Goal: Task Accomplishment & Management: Manage account settings

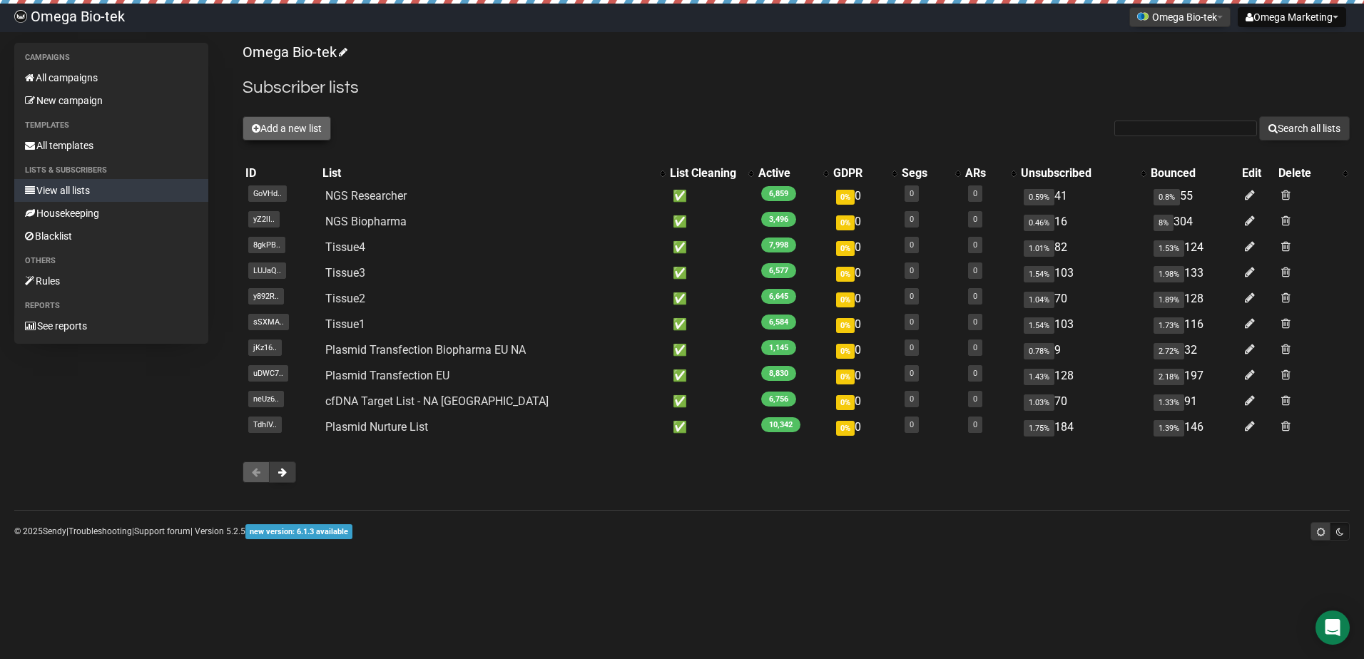
click at [313, 128] on button "Add a new list" at bounding box center [287, 128] width 88 height 24
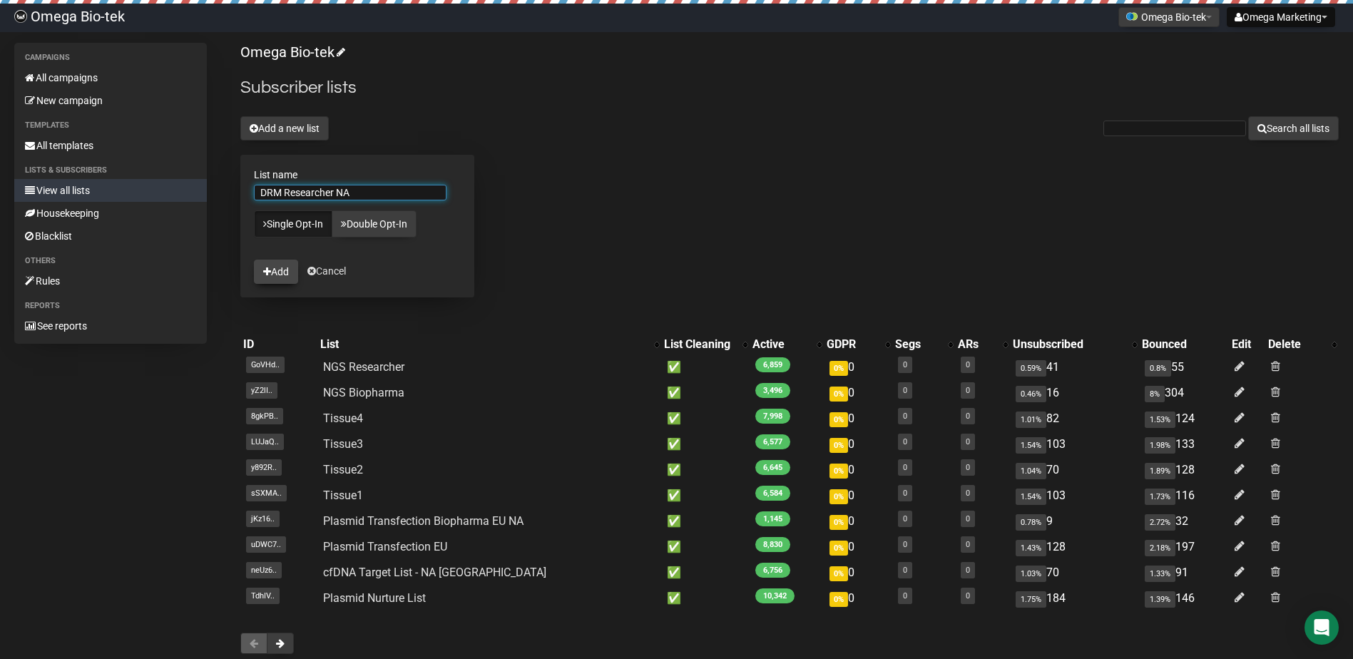
type input "DRM Researcher NA"
click at [289, 270] on button "Add" at bounding box center [276, 272] width 44 height 24
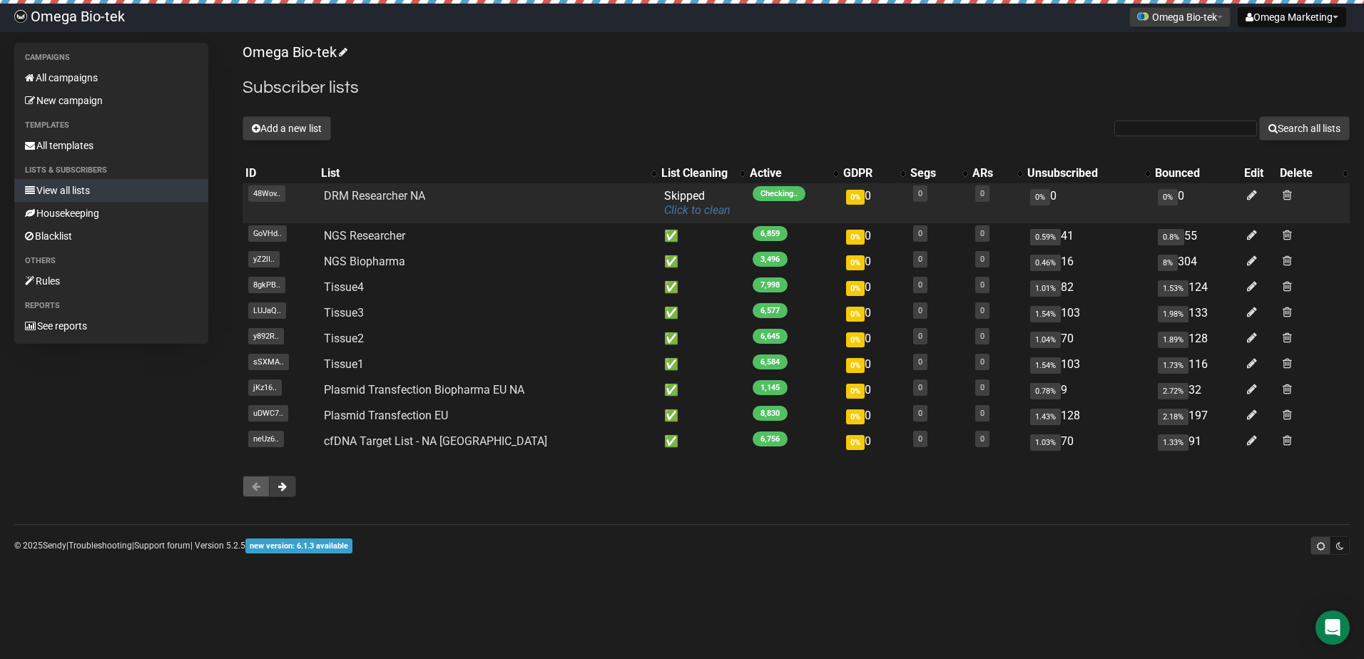
click at [677, 209] on link "Click to clean" at bounding box center [697, 210] width 66 height 14
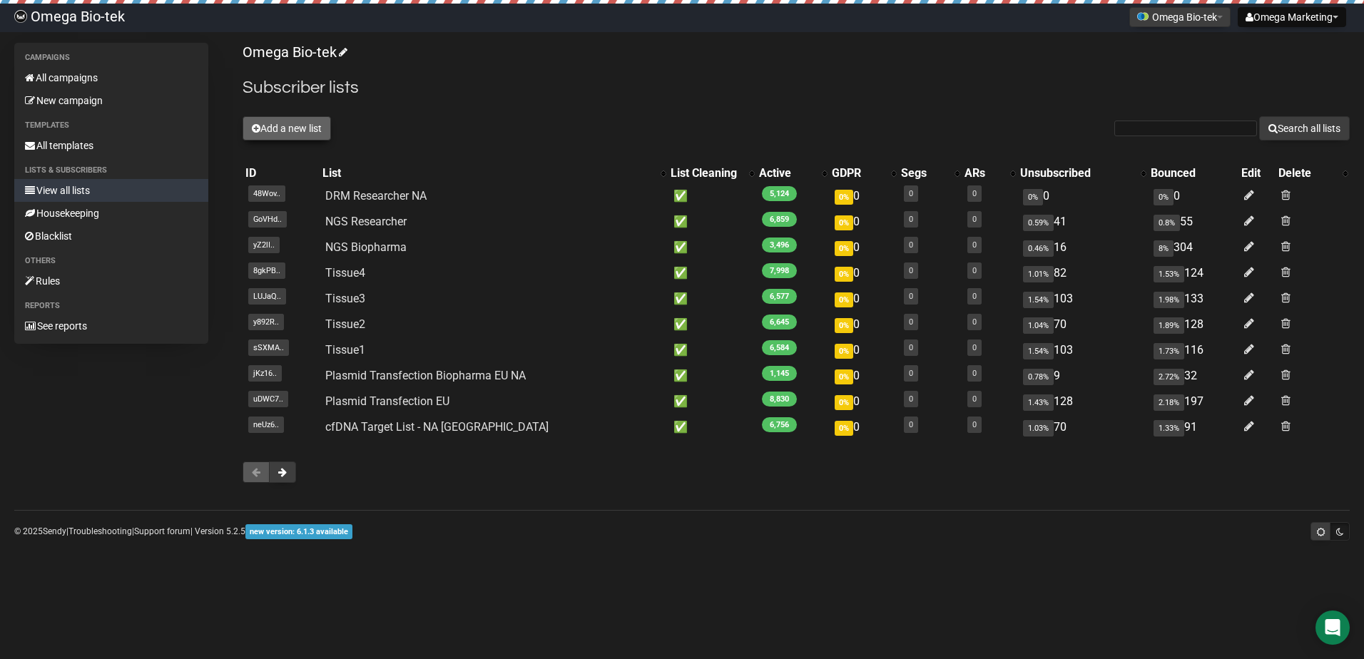
click at [323, 126] on button "Add a new list" at bounding box center [287, 128] width 88 height 24
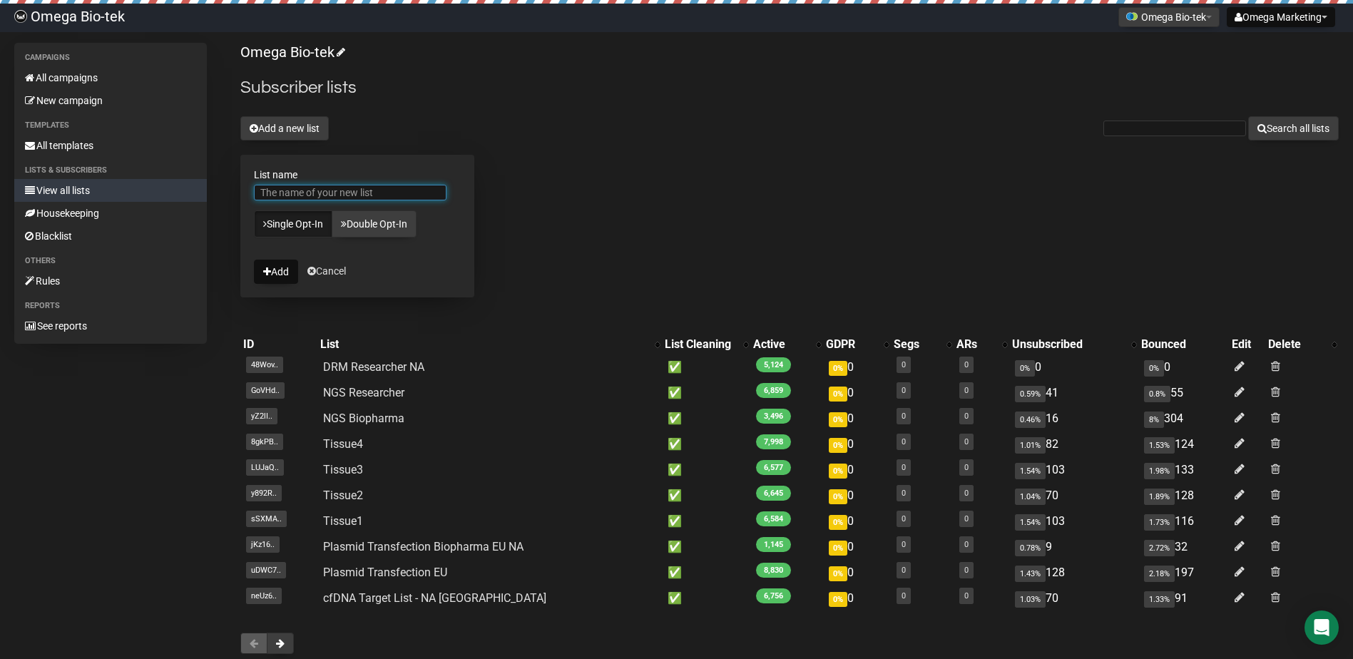
click at [337, 193] on input "List name" at bounding box center [350, 193] width 193 height 16
type input "DRM Researcher EU"
click at [285, 273] on button "Add" at bounding box center [276, 272] width 44 height 24
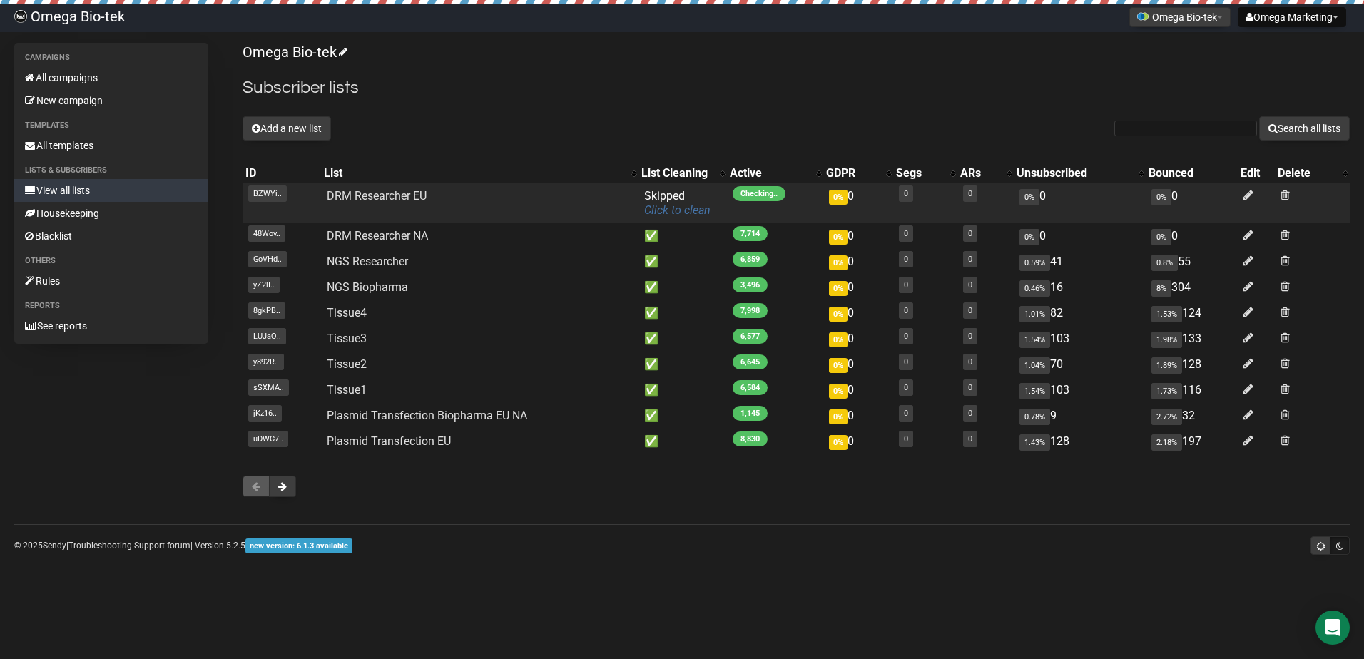
click at [684, 210] on link "Click to clean" at bounding box center [677, 210] width 66 height 14
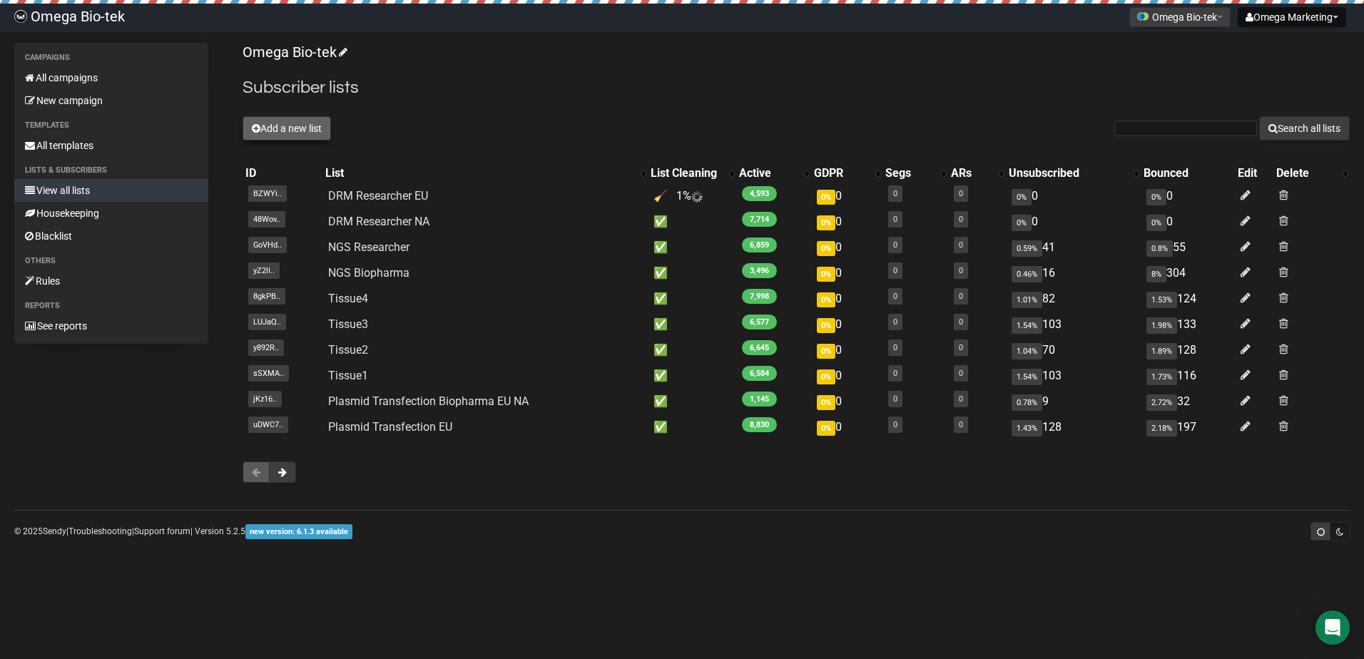
click at [294, 132] on button "Add a new list" at bounding box center [287, 128] width 88 height 24
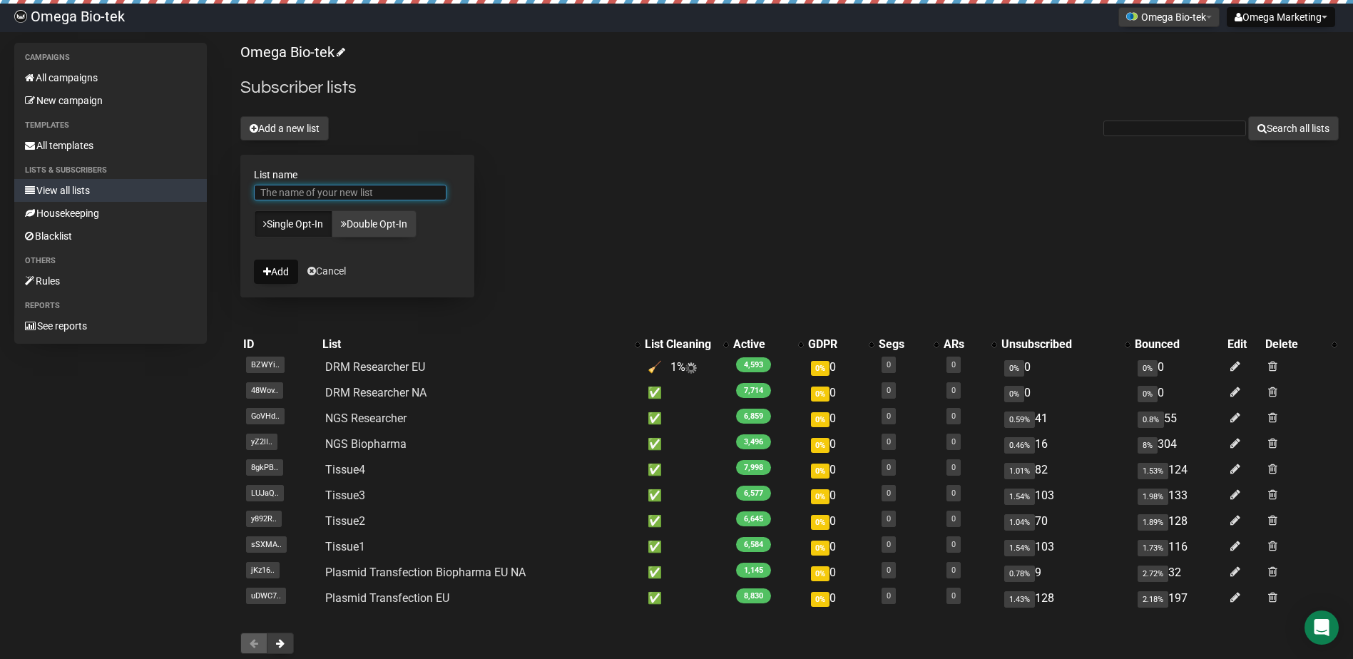
click at [307, 193] on input "List name" at bounding box center [350, 193] width 193 height 16
type input "DRM Biopharma"
click at [277, 270] on button "Add" at bounding box center [276, 272] width 44 height 24
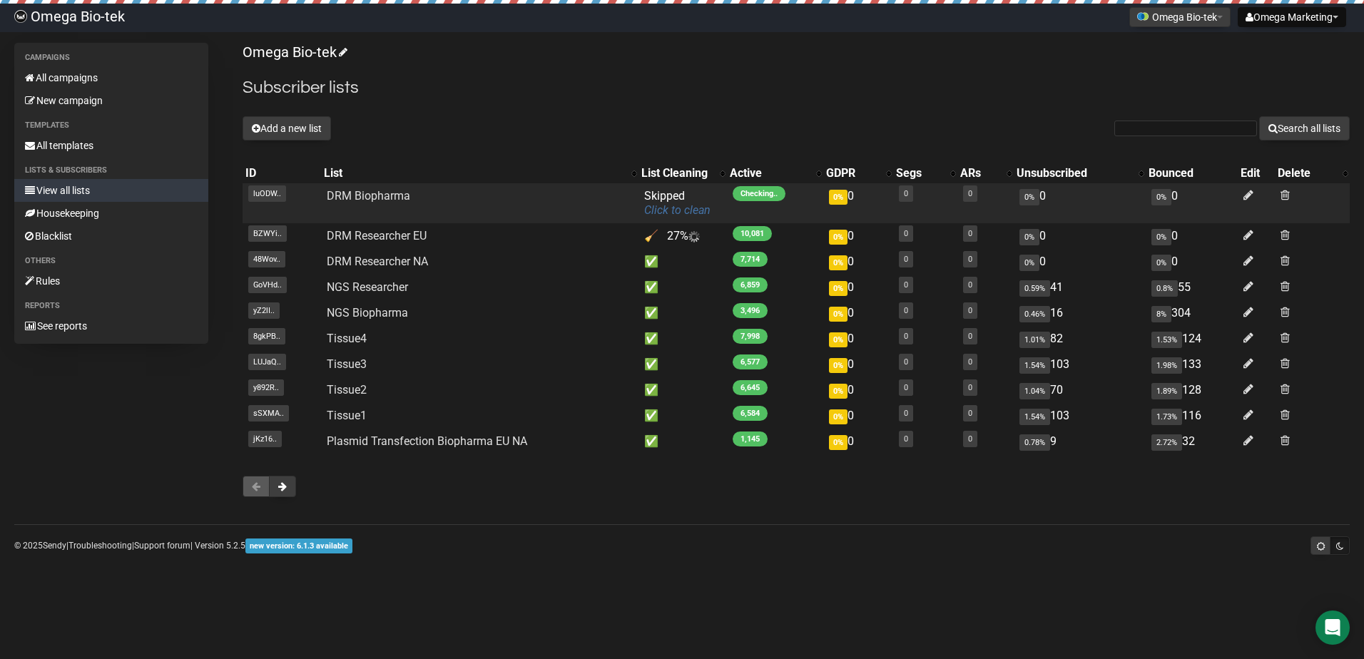
click at [688, 209] on link "Click to clean" at bounding box center [677, 210] width 66 height 14
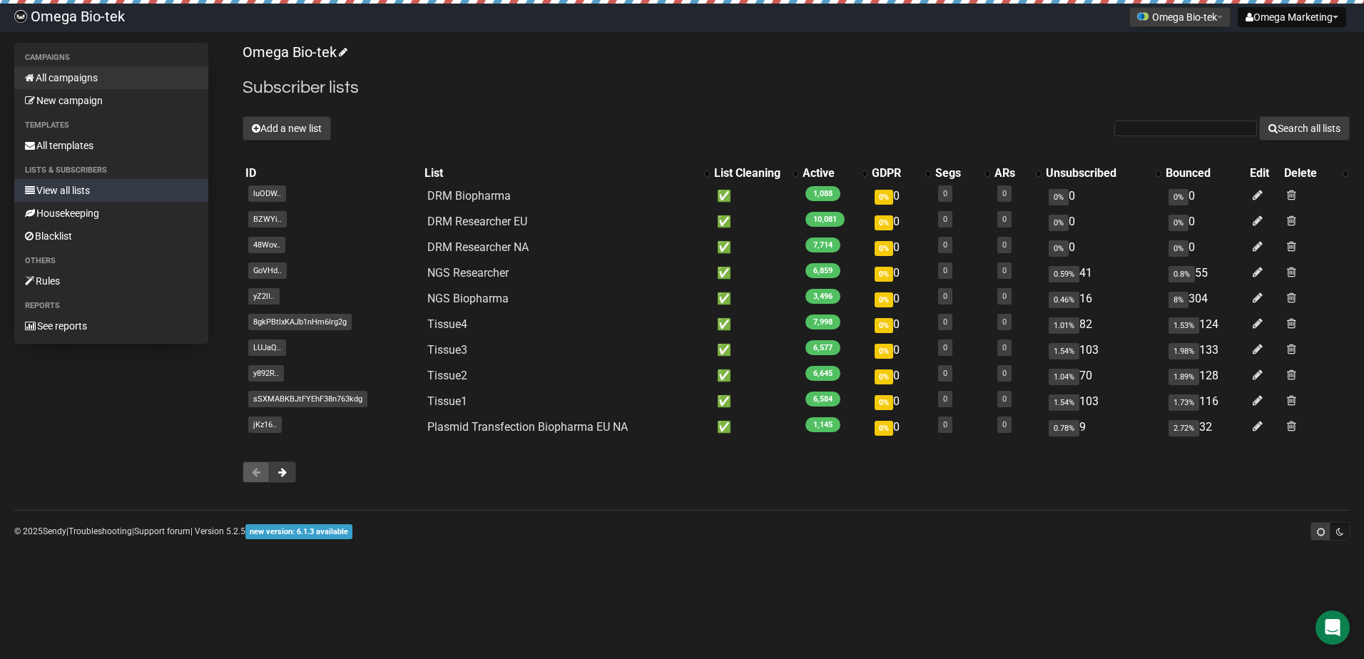
click at [83, 80] on link "All campaigns" at bounding box center [111, 77] width 194 height 23
